Goal: Task Accomplishment & Management: Manage account settings

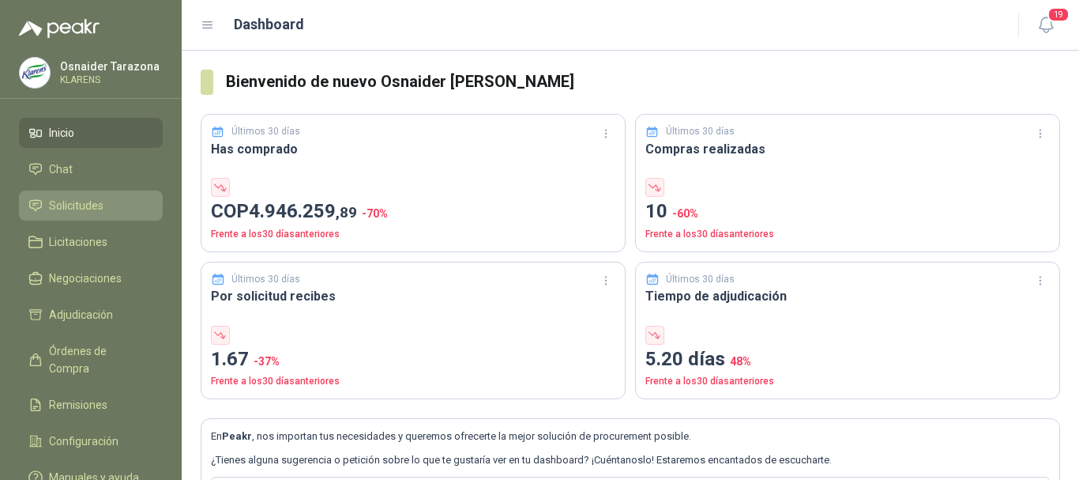
click at [93, 204] on span "Solicitudes" at bounding box center [76, 205] width 55 height 17
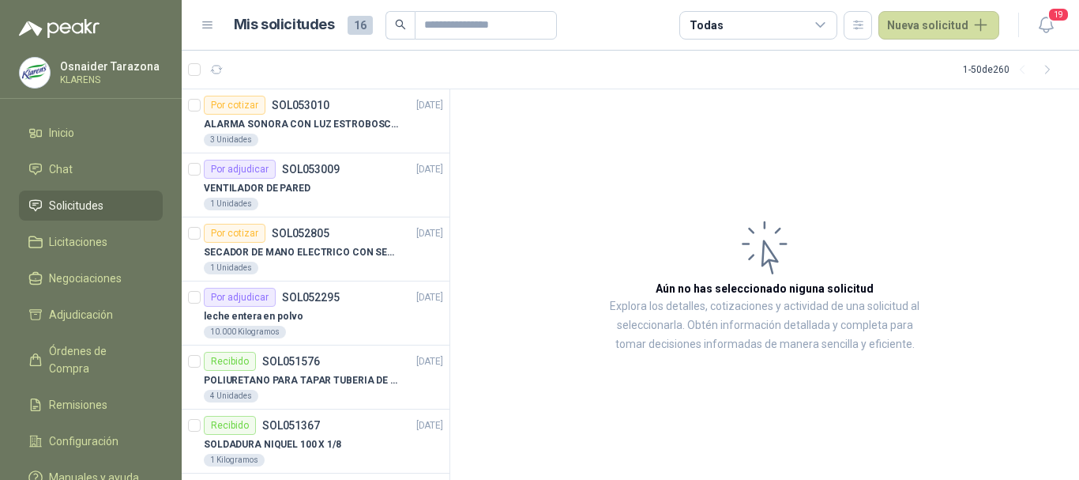
click at [122, 206] on li "Solicitudes" at bounding box center [90, 205] width 125 height 17
click at [122, 200] on li "Solicitudes" at bounding box center [90, 205] width 125 height 17
click at [294, 186] on p "VENTILADOR DE PARED" at bounding box center [257, 188] width 107 height 15
